Goal: Transaction & Acquisition: Subscribe to service/newsletter

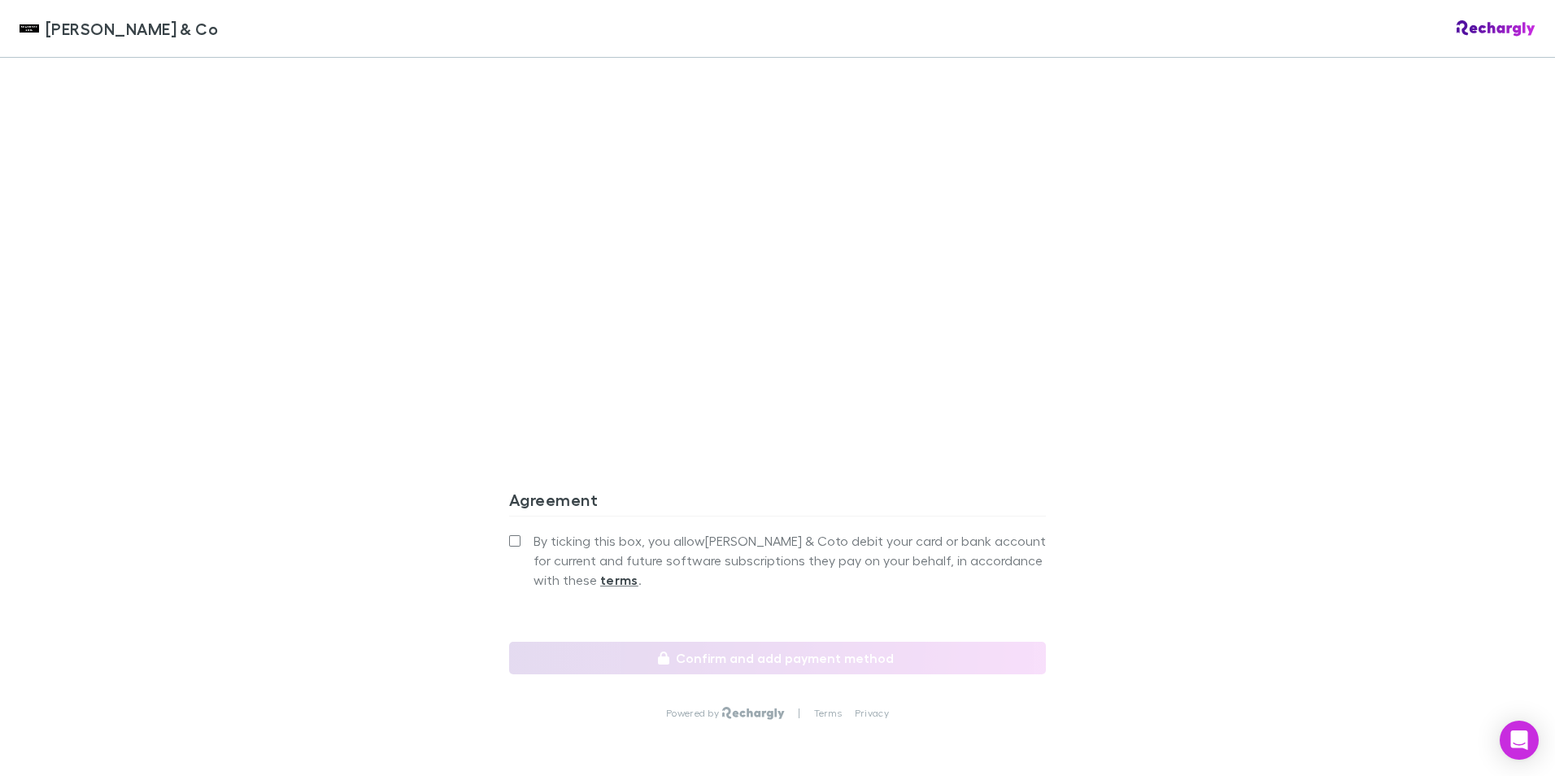
scroll to position [1301, 0]
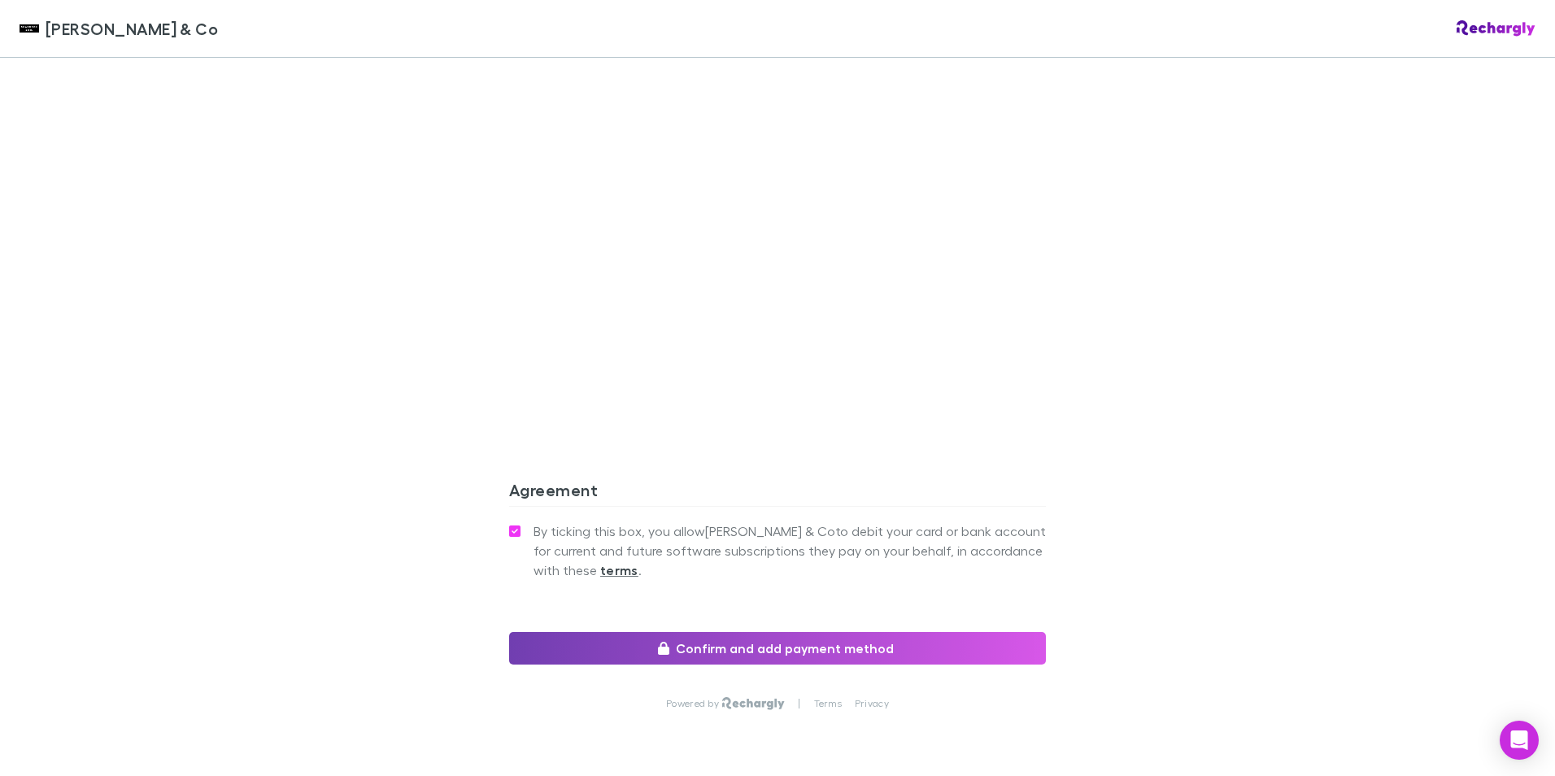
click at [678, 632] on button "Confirm and add payment method" at bounding box center [777, 648] width 537 height 33
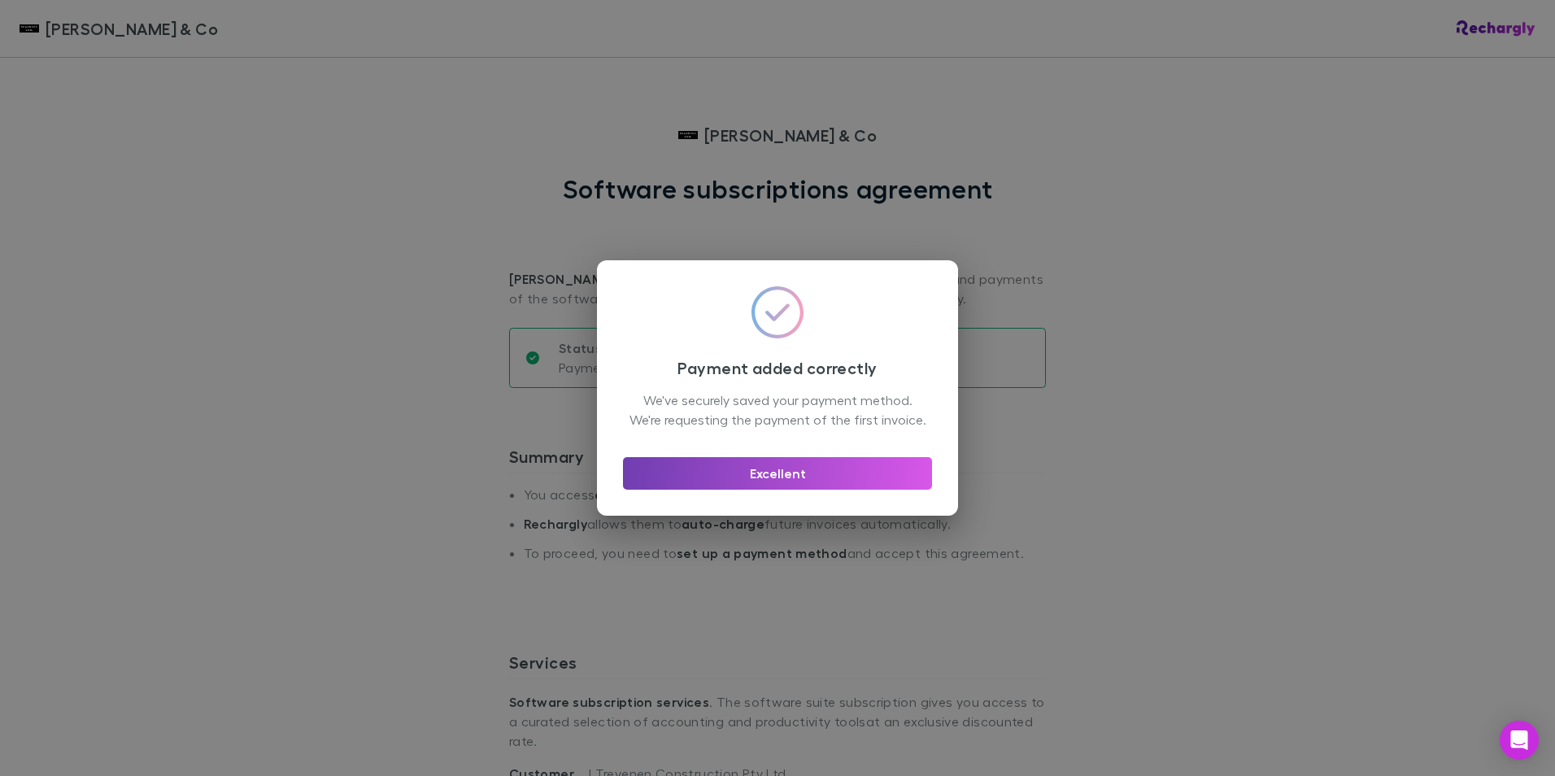
click at [873, 483] on button "Excellent" at bounding box center [777, 473] width 309 height 33
